Goal: Check status: Check status

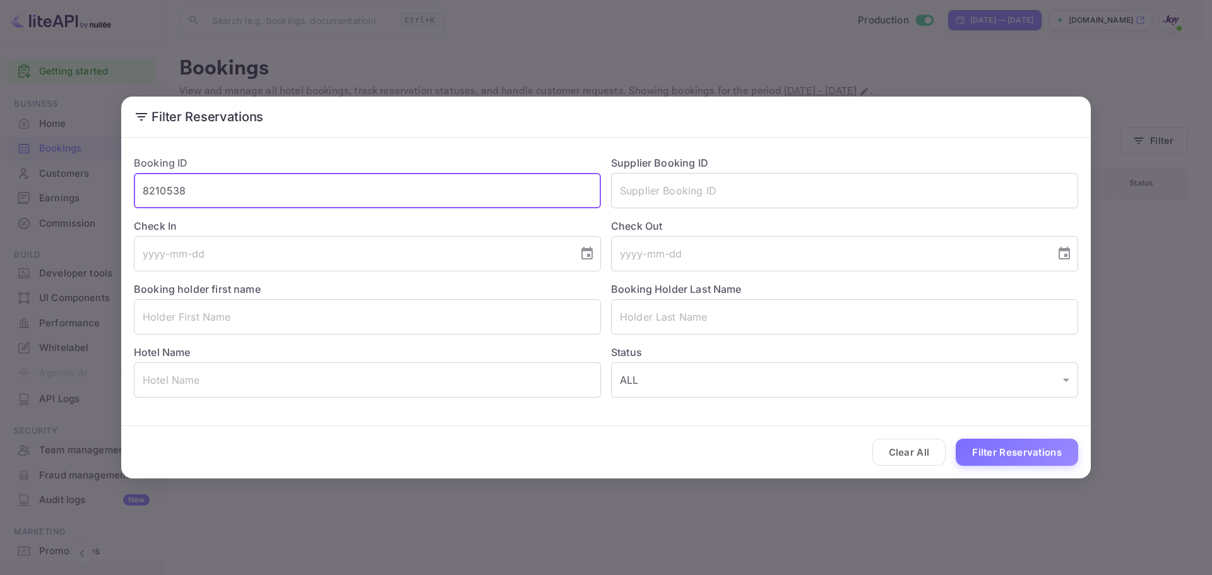
click at [232, 199] on input "8210538" at bounding box center [367, 190] width 467 height 35
click at [232, 199] on input "text" at bounding box center [367, 190] width 467 height 35
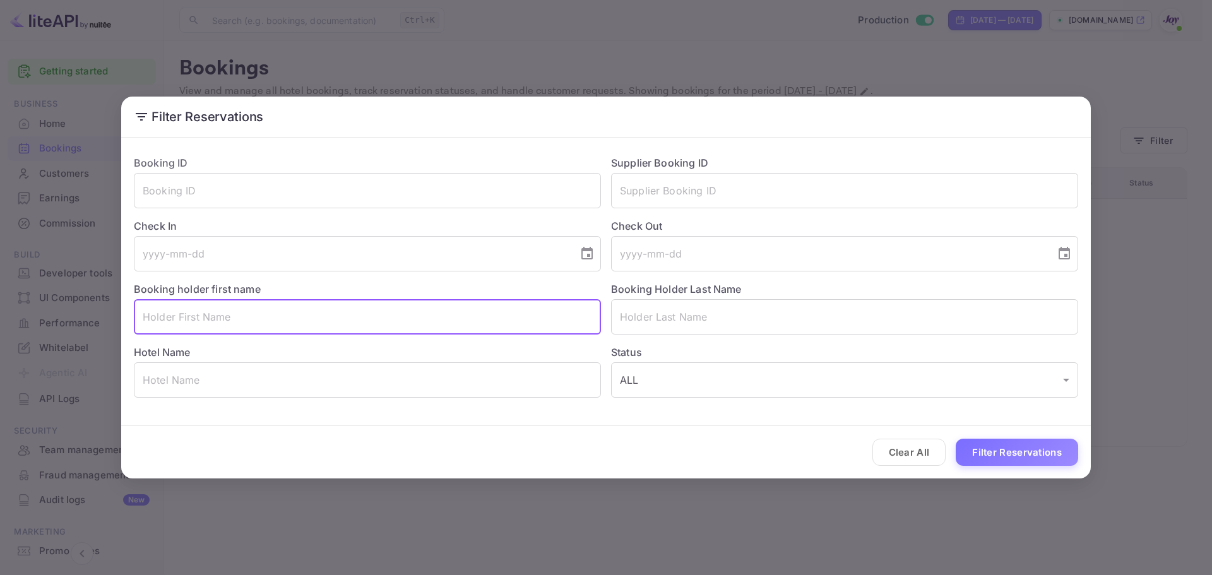
click at [192, 322] on input "text" at bounding box center [367, 316] width 467 height 35
paste input "[PERSON_NAME]'"
click at [198, 321] on input "[PERSON_NAME]'" at bounding box center [367, 316] width 467 height 35
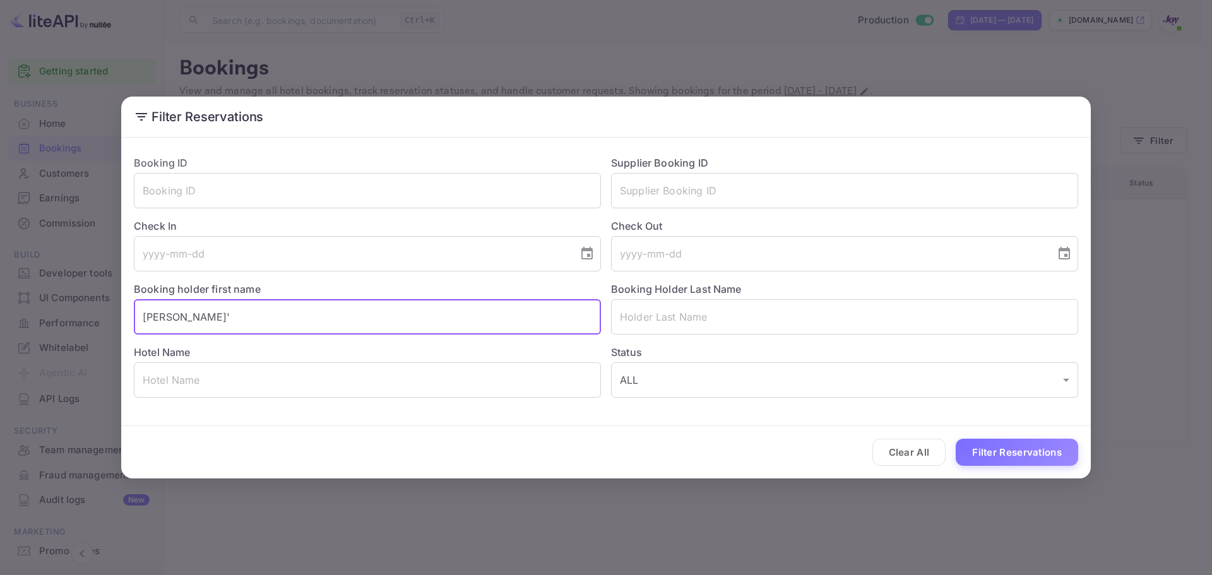
click at [186, 319] on input "[PERSON_NAME]'" at bounding box center [367, 316] width 467 height 35
drag, startPoint x: 172, startPoint y: 317, endPoint x: 226, endPoint y: 318, distance: 53.7
click at [226, 318] on input "[PERSON_NAME]'" at bounding box center [367, 316] width 467 height 35
type input "[PERSON_NAME]'"
click at [641, 312] on input "text" at bounding box center [844, 316] width 467 height 35
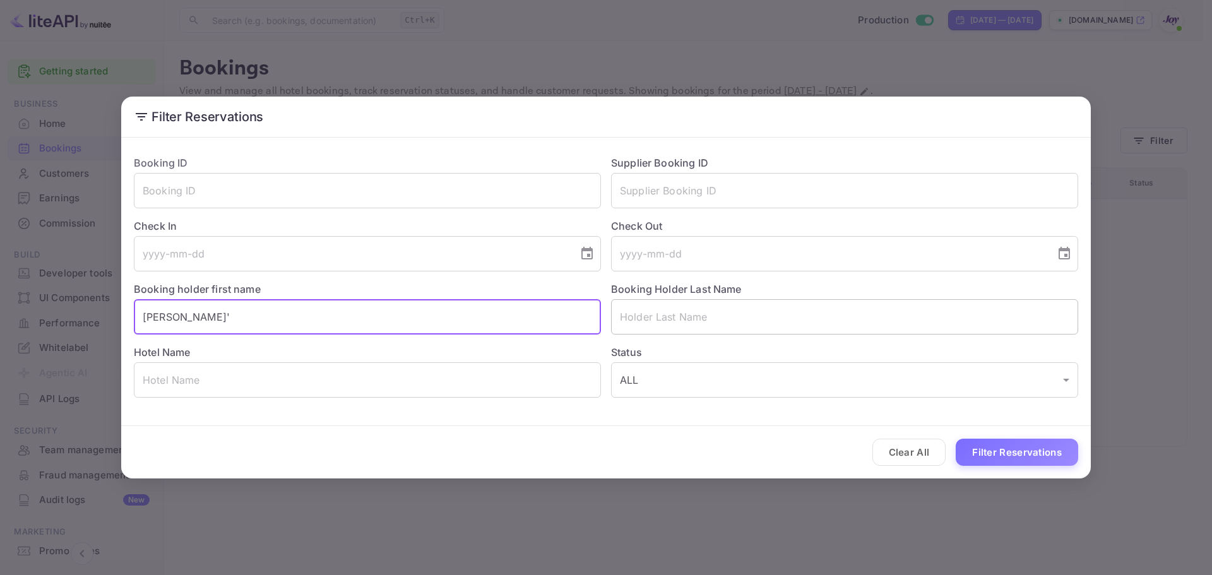
paste input "[PERSON_NAME]'"
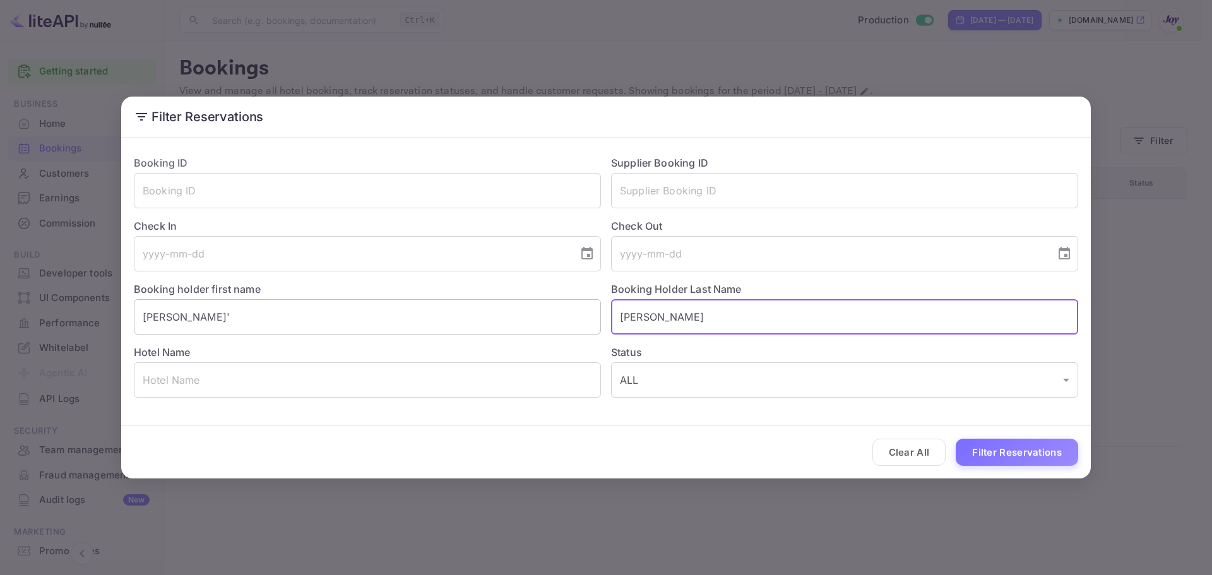
type input "[PERSON_NAME]"
click at [470, 312] on input "[PERSON_NAME]'" at bounding box center [367, 316] width 467 height 35
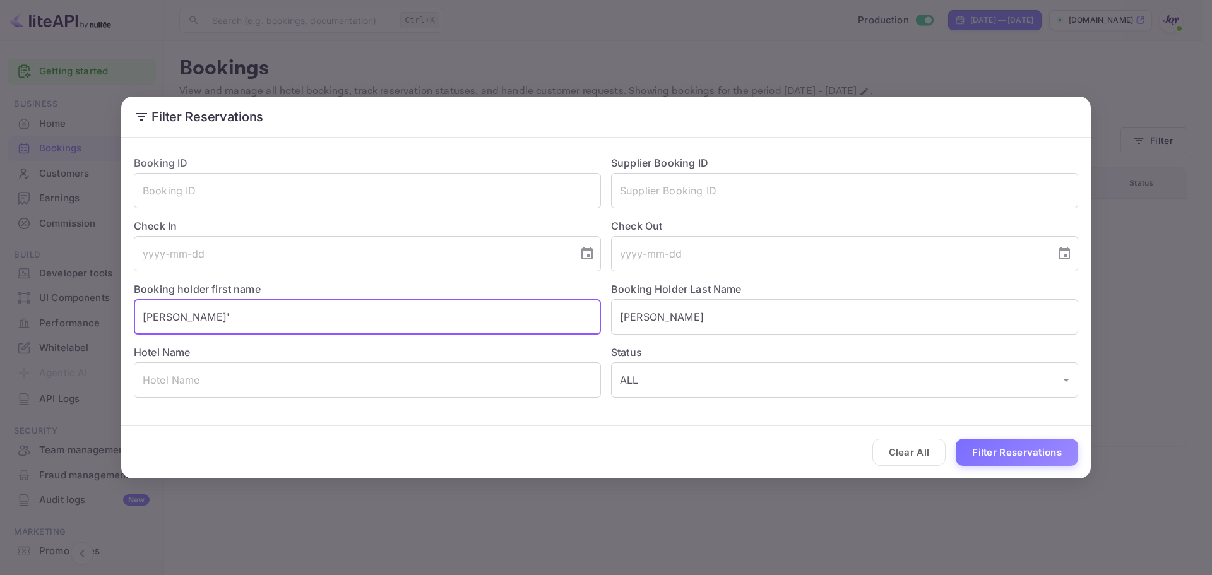
click at [470, 312] on input "[PERSON_NAME]'" at bounding box center [367, 316] width 467 height 35
click at [470, 312] on input "[PERSON_NAME]" at bounding box center [367, 316] width 467 height 35
type input "[PERSON_NAME]"
click at [1022, 452] on button "Filter Reservations" at bounding box center [1016, 452] width 122 height 27
